Goal: Find specific page/section: Find specific page/section

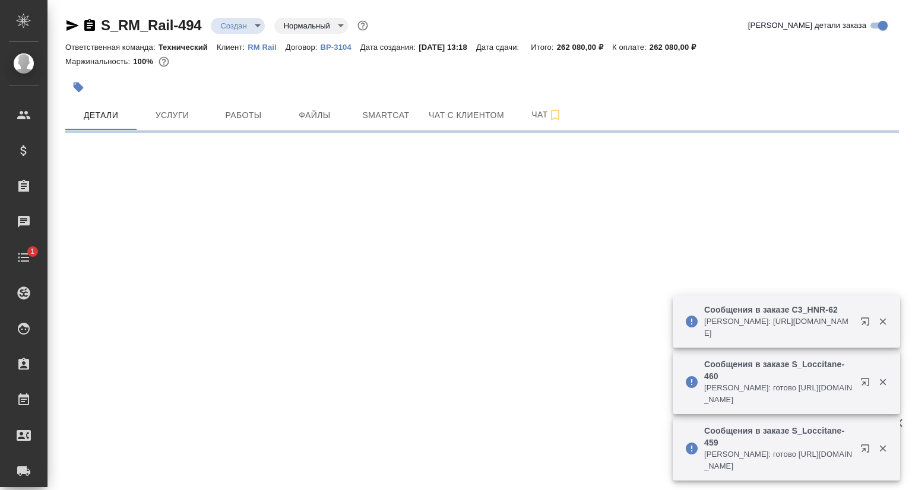
select select "RU"
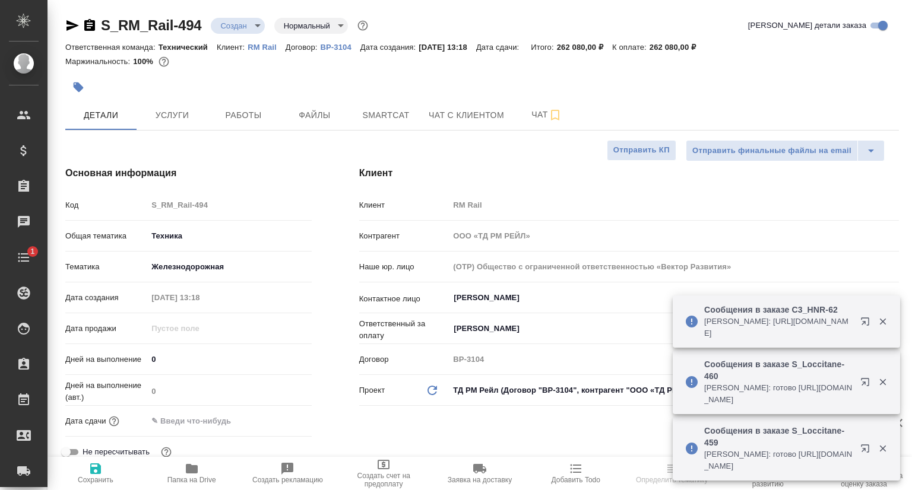
type textarea "x"
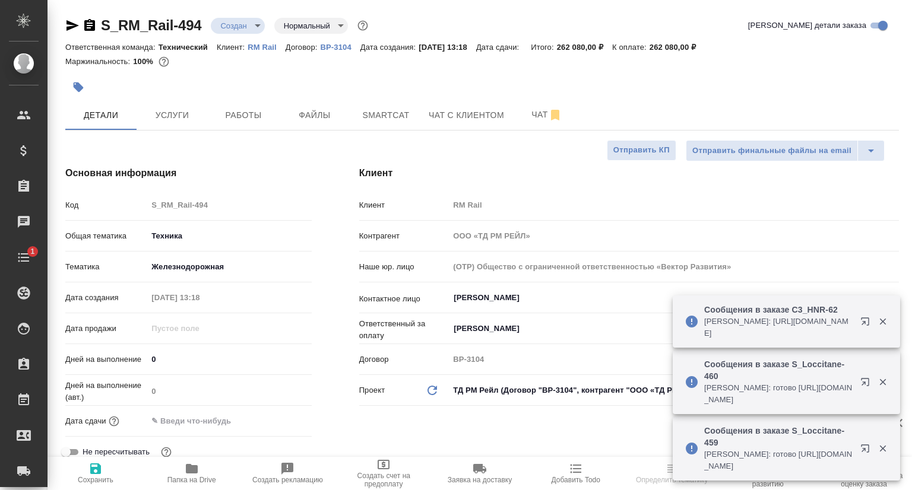
type textarea "x"
type input "Юридический"
type input "[PERSON_NAME]"
type textarea "x"
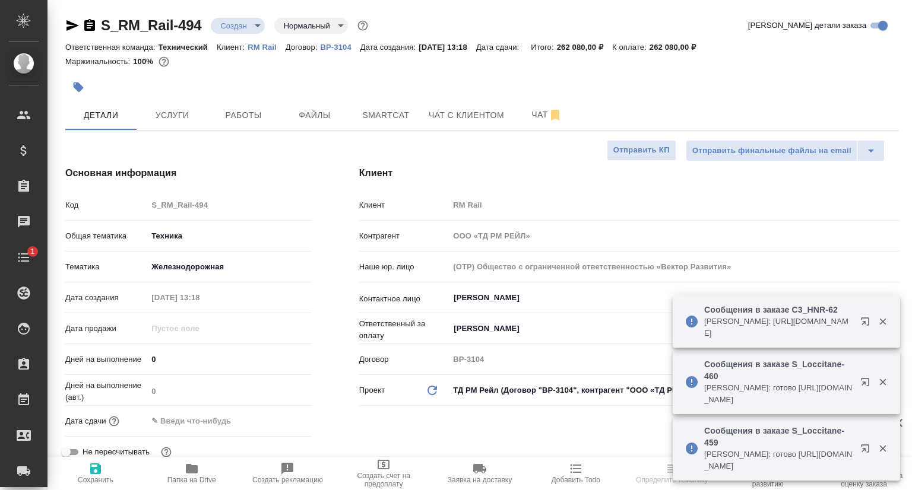
type textarea "x"
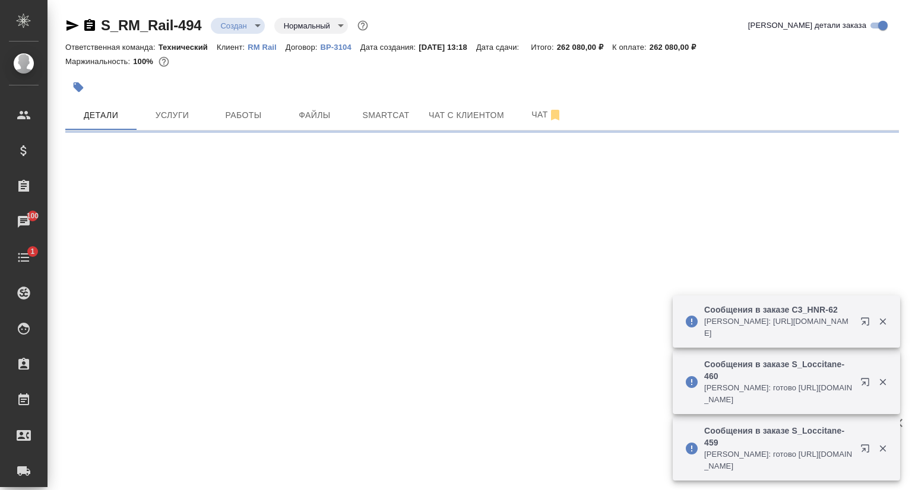
select select "RU"
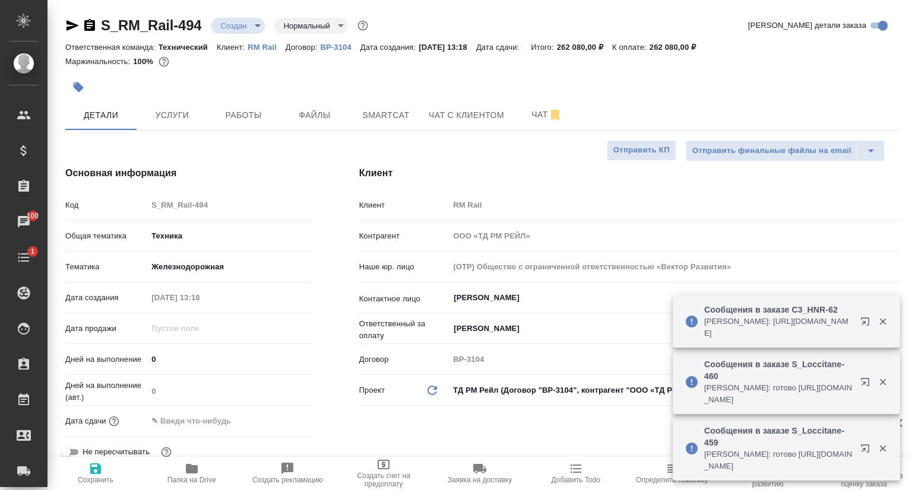
type textarea "x"
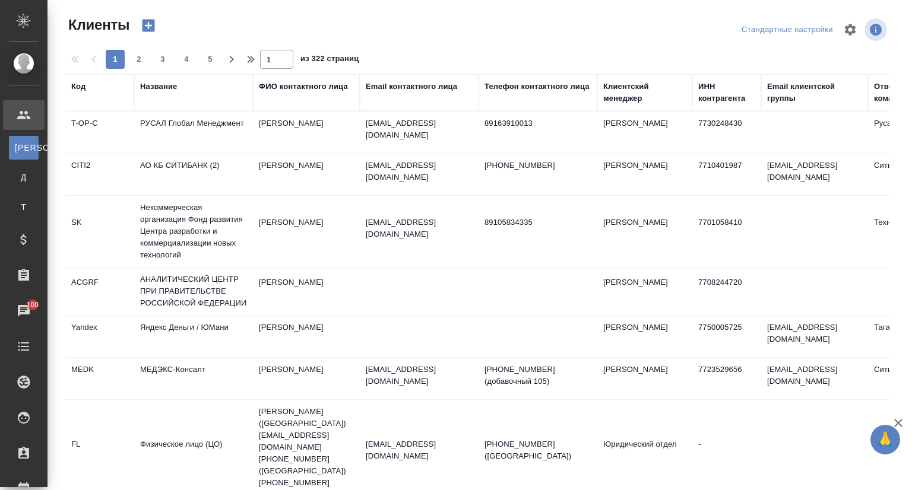
select select "RU"
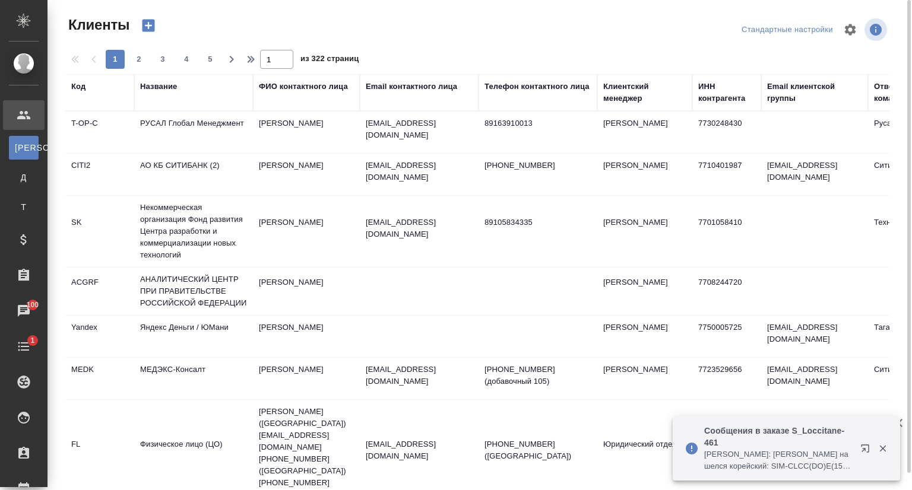
click at [167, 88] on div "Название" at bounding box center [158, 87] width 37 height 12
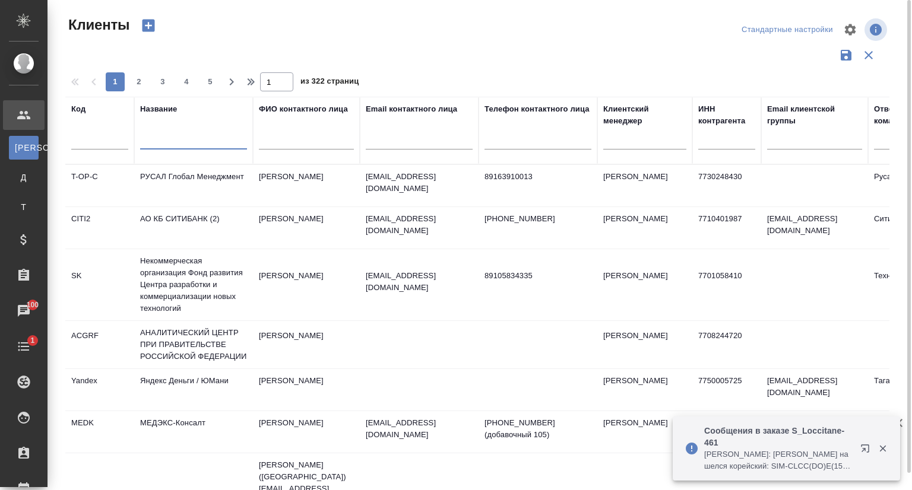
click at [173, 135] on input "text" at bounding box center [193, 142] width 107 height 15
type input "г"
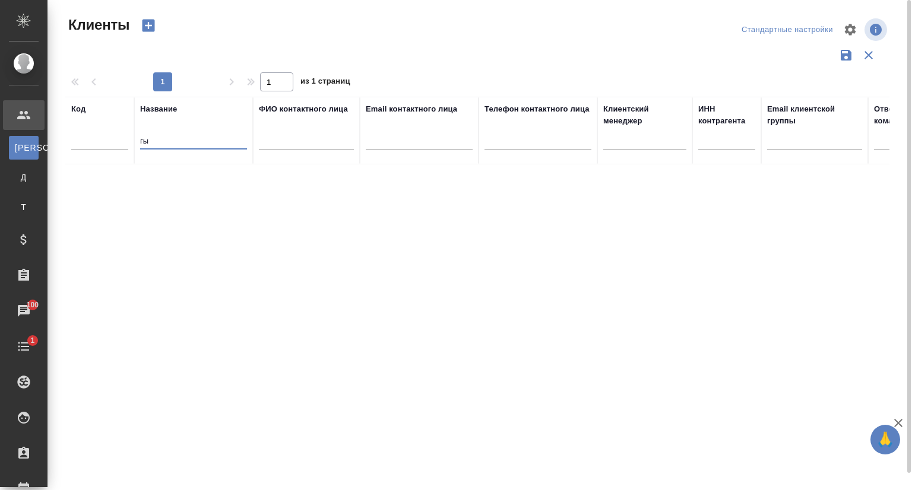
type input "г"
click at [150, 138] on input "ю эс" at bounding box center [193, 142] width 107 height 15
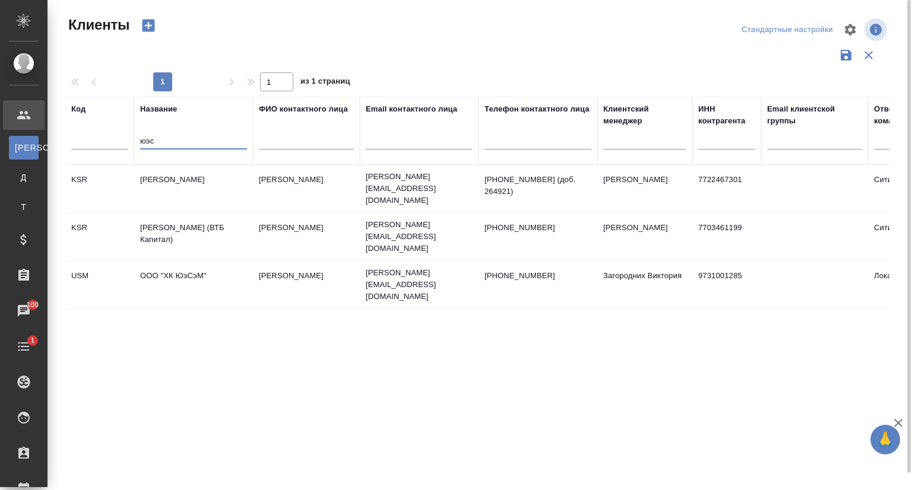
type input "юэс"
click at [188, 210] on td "ООО "ХК ЮэСэМ"" at bounding box center [193, 189] width 119 height 42
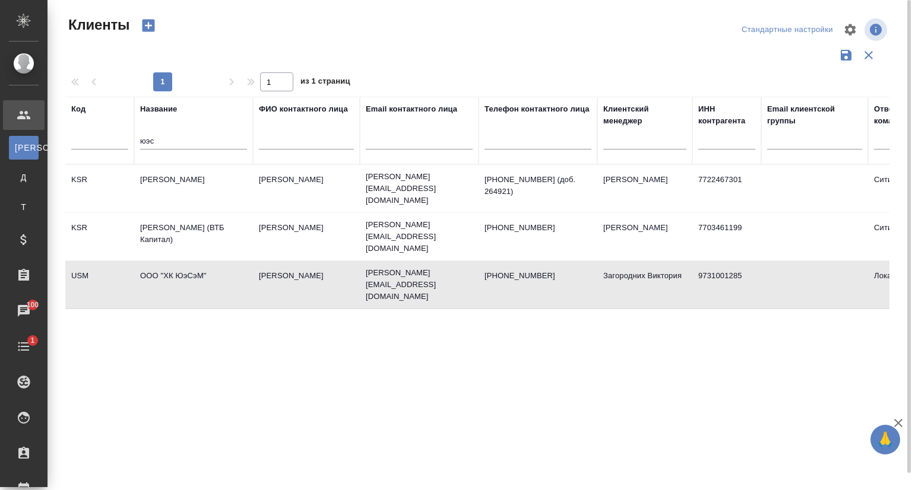
click at [188, 210] on td "ООО "ХК ЮэСэМ"" at bounding box center [193, 189] width 119 height 42
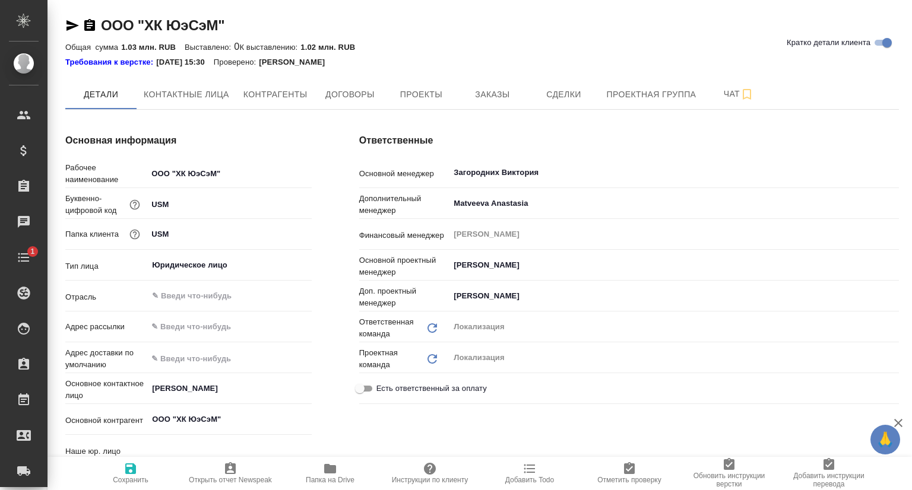
type input "(AU) Общество с ограниченной ответственностью "АЛС""
type textarea "x"
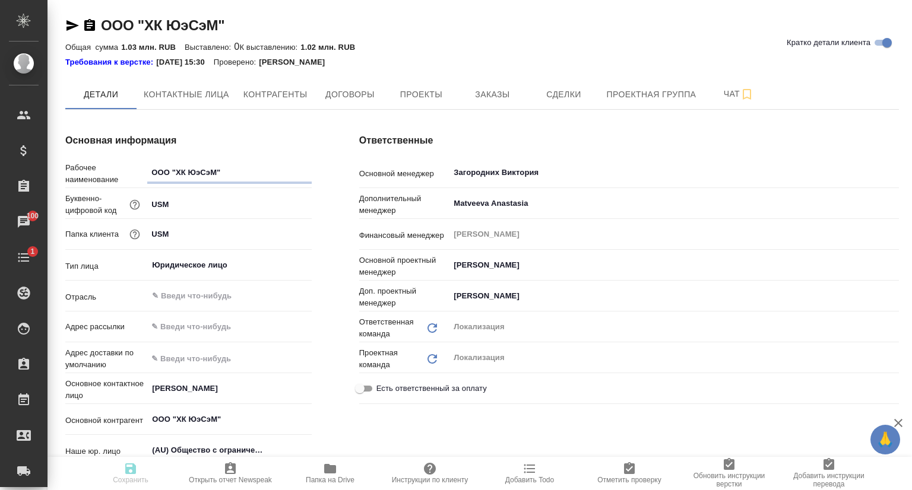
type textarea "x"
click at [414, 97] on span "Проекты" at bounding box center [420, 94] width 57 height 15
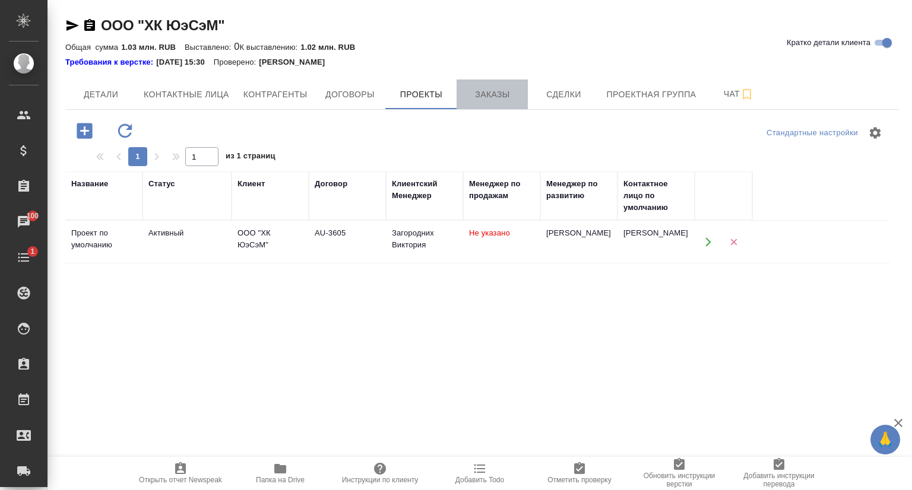
click at [482, 97] on span "Заказы" at bounding box center [492, 94] width 57 height 15
